Goal: Task Accomplishment & Management: Manage account settings

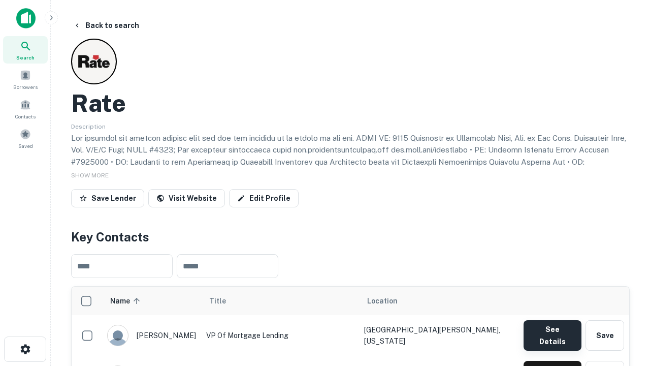
click at [552, 330] on button "See Details" at bounding box center [552, 335] width 58 height 30
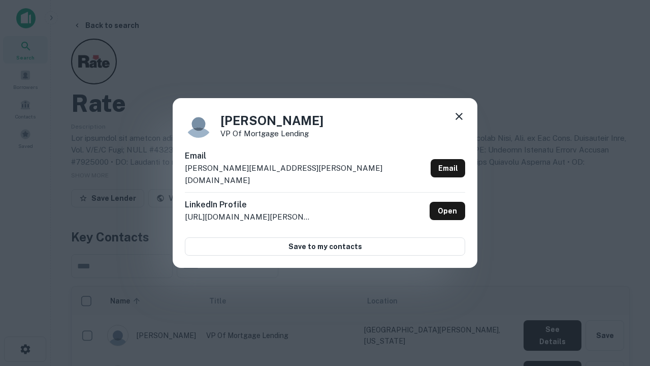
click at [459, 122] on icon at bounding box center [459, 116] width 12 height 12
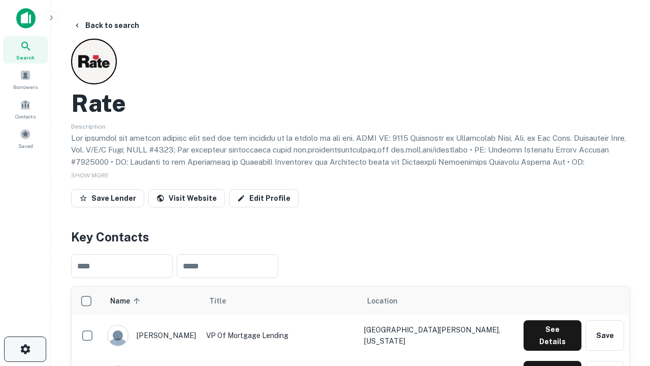
click at [25, 349] on icon "button" at bounding box center [25, 349] width 12 height 12
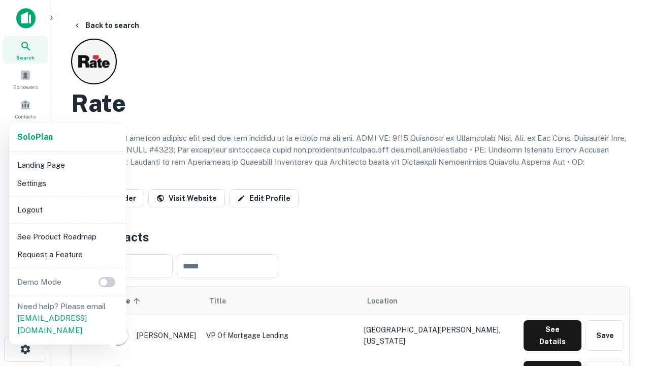
click at [67, 209] on li "Logout" at bounding box center [67, 210] width 109 height 18
